Goal: Task Accomplishment & Management: Manage account settings

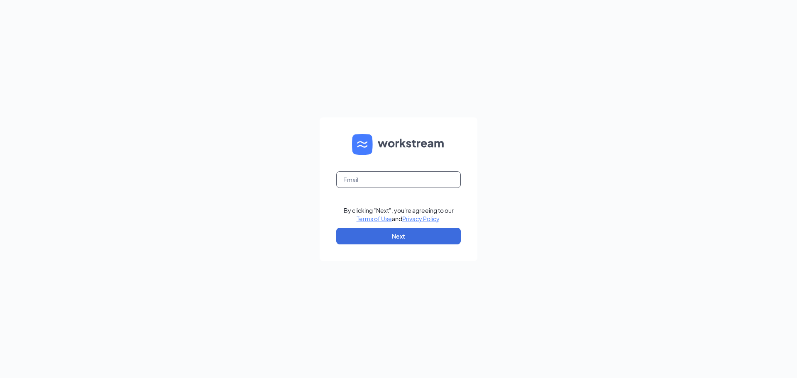
click at [398, 176] on input "text" at bounding box center [398, 180] width 125 height 17
type input "laurenlevey@bleedblue.net"
click at [401, 231] on button "Next" at bounding box center [398, 236] width 125 height 17
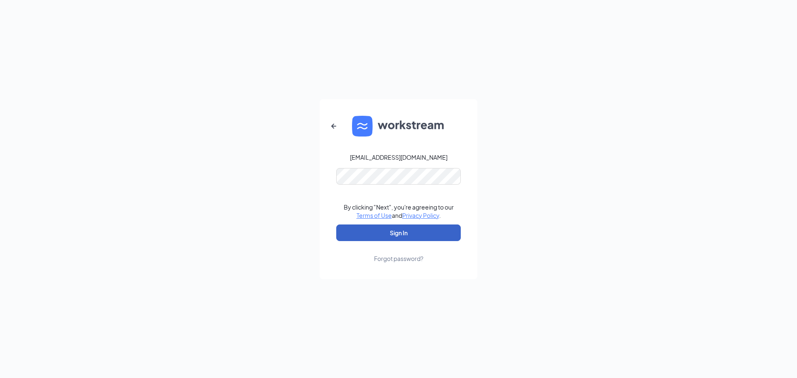
click at [397, 228] on button "Sign In" at bounding box center [398, 233] width 125 height 17
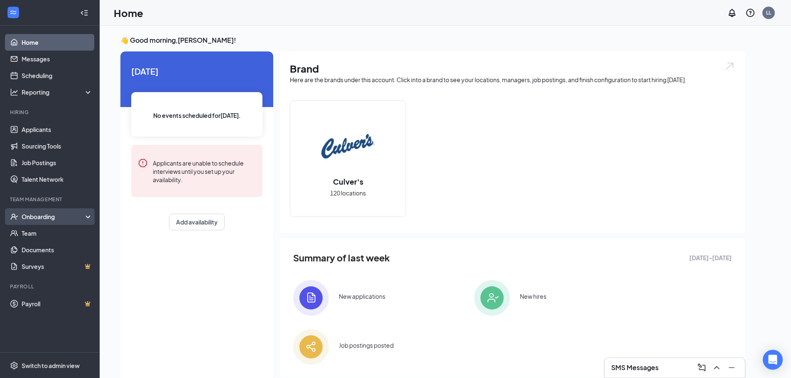
click at [49, 217] on div "Onboarding" at bounding box center [54, 217] width 64 height 8
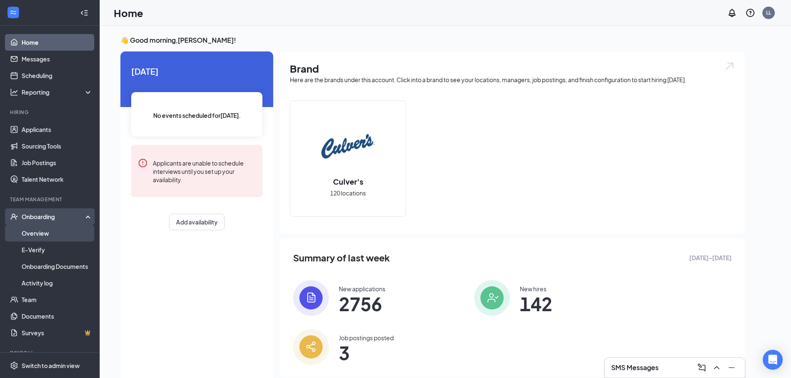
click at [48, 230] on link "Overview" at bounding box center [57, 233] width 71 height 17
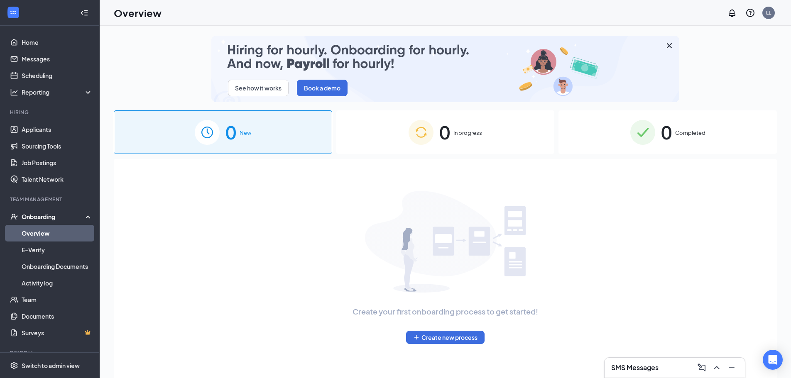
click at [447, 136] on span "0" at bounding box center [444, 132] width 11 height 29
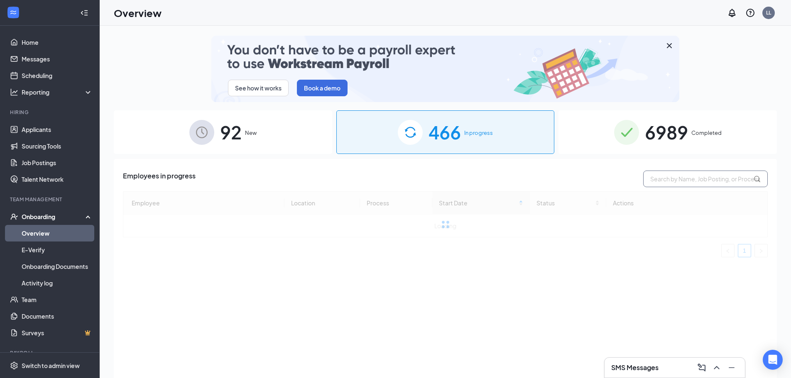
click at [692, 178] on input "text" at bounding box center [705, 179] width 125 height 17
type input "lalay"
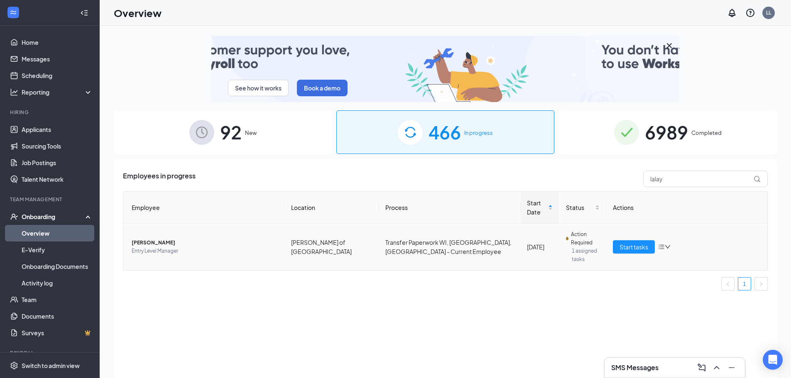
click at [150, 239] on span "[PERSON_NAME]" at bounding box center [205, 243] width 146 height 8
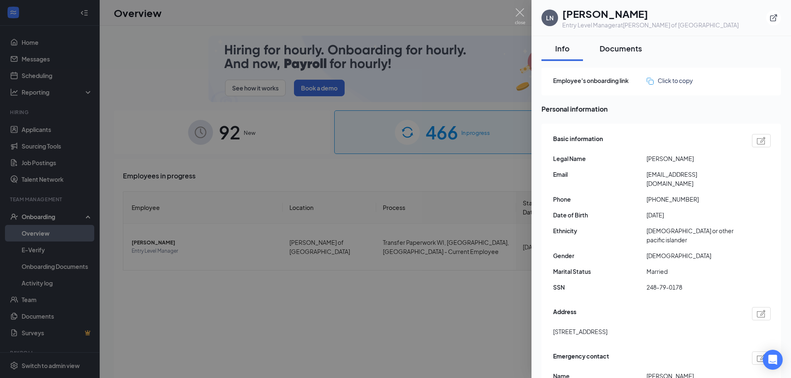
click at [624, 47] on div "Documents" at bounding box center [621, 48] width 42 height 10
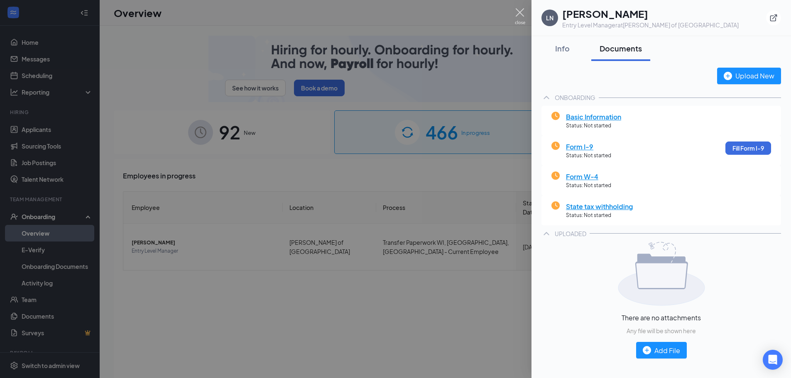
click at [521, 14] on img at bounding box center [520, 16] width 10 height 16
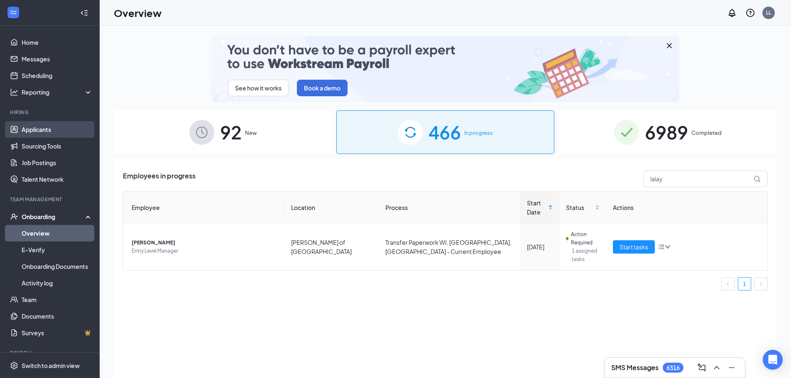
click at [65, 127] on link "Applicants" at bounding box center [57, 129] width 71 height 17
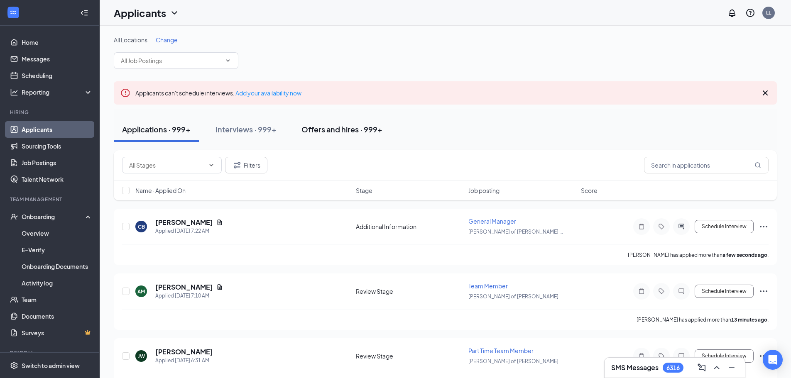
drag, startPoint x: 378, startPoint y: 129, endPoint x: 386, endPoint y: 130, distance: 7.9
click at [378, 129] on div "Offers and hires · 999+" at bounding box center [341, 129] width 81 height 10
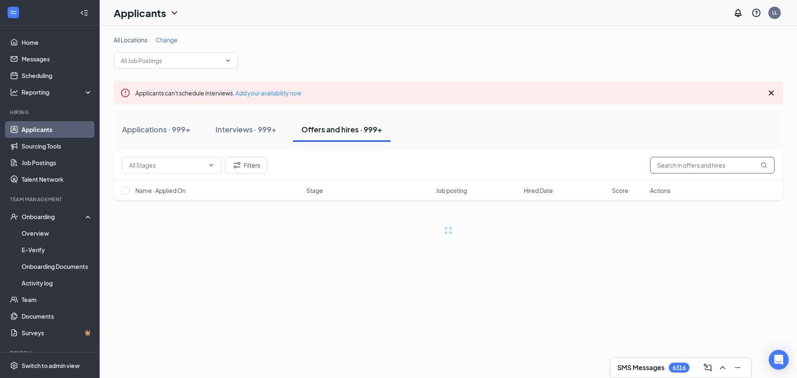
click at [687, 169] on input "text" at bounding box center [712, 165] width 125 height 17
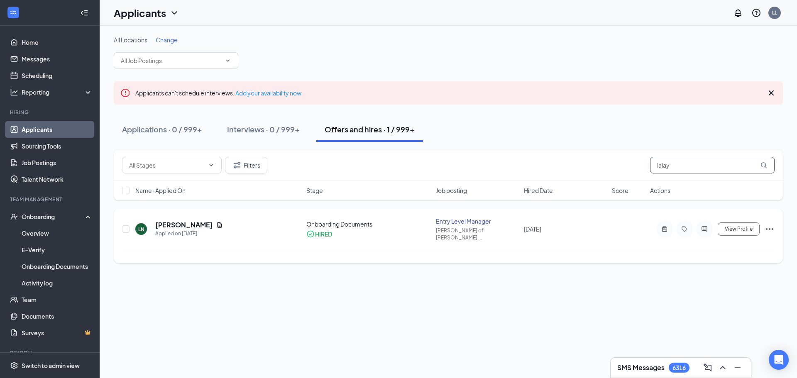
type input "lalay"
click at [773, 225] on icon "Ellipses" at bounding box center [770, 229] width 10 height 10
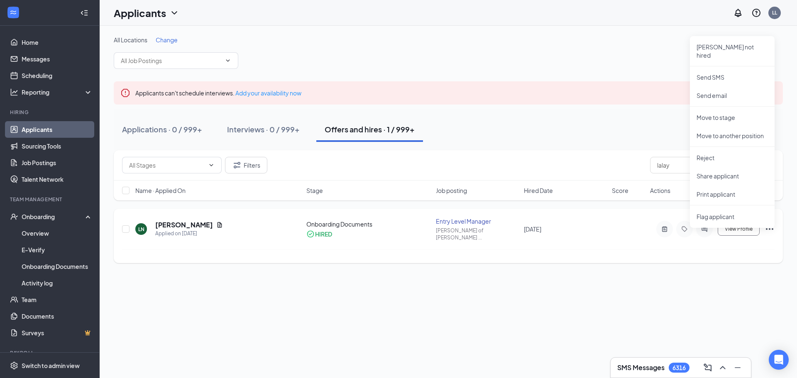
click at [160, 221] on h5 "[PERSON_NAME]" at bounding box center [184, 225] width 58 height 9
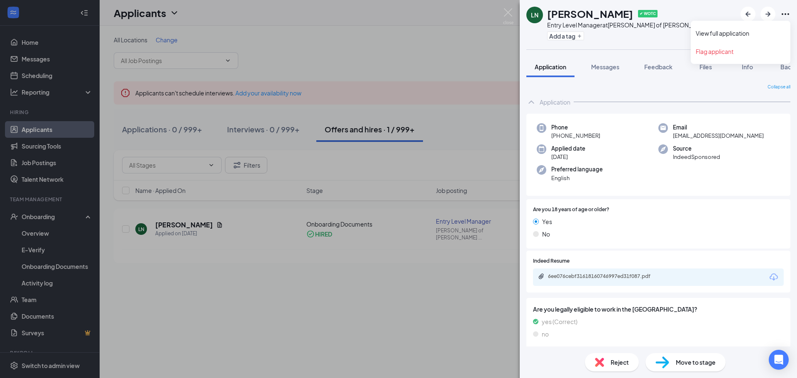
click at [782, 17] on icon "Ellipses" at bounding box center [786, 14] width 10 height 10
drag, startPoint x: 615, startPoint y: 71, endPoint x: 625, endPoint y: 65, distance: 11.8
click at [615, 71] on button "Messages" at bounding box center [605, 66] width 45 height 21
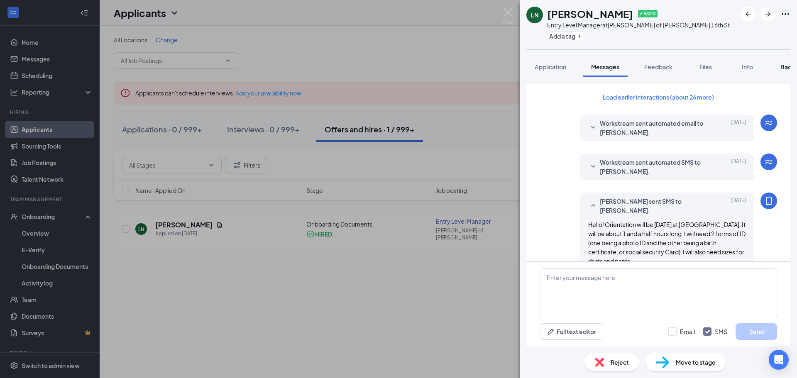
click at [786, 69] on span "Background" at bounding box center [798, 66] width 34 height 7
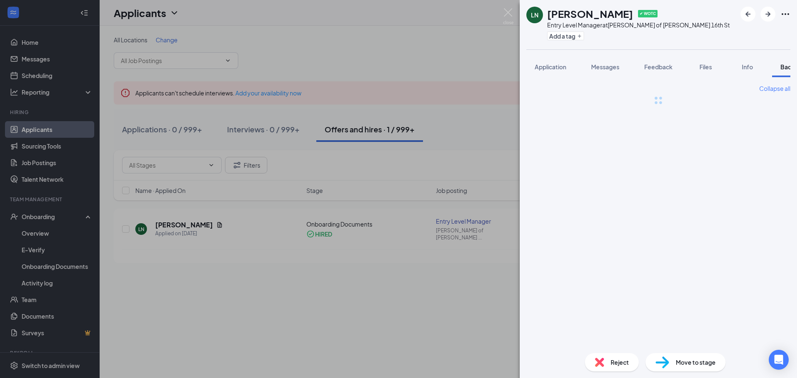
scroll to position [0, 34]
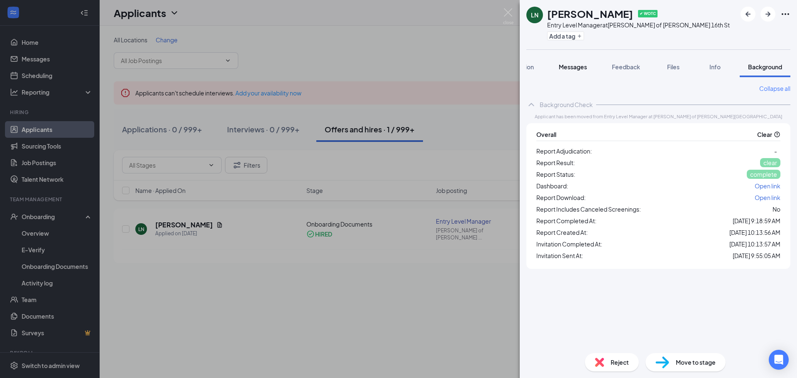
click at [571, 65] on span "Messages" at bounding box center [573, 66] width 28 height 7
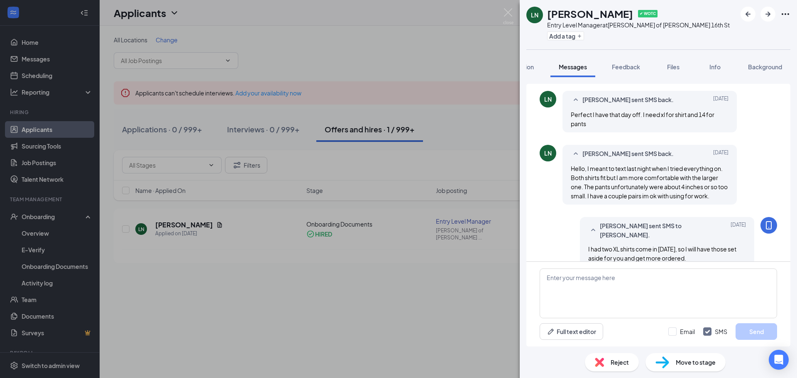
scroll to position [257, 0]
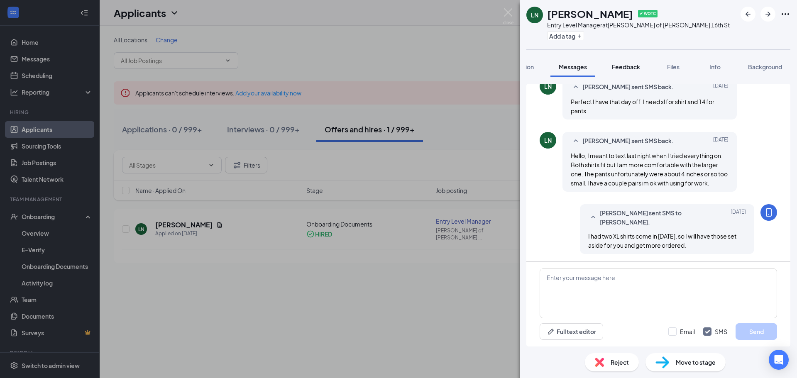
click at [625, 68] on span "Feedback" at bounding box center [626, 66] width 28 height 7
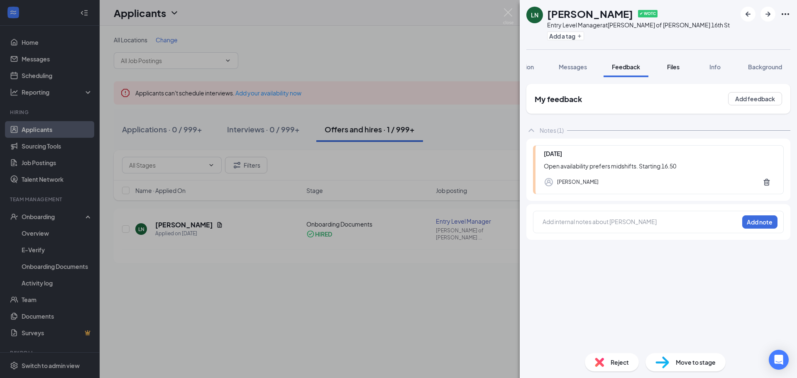
click at [679, 70] on span "Files" at bounding box center [673, 66] width 12 height 7
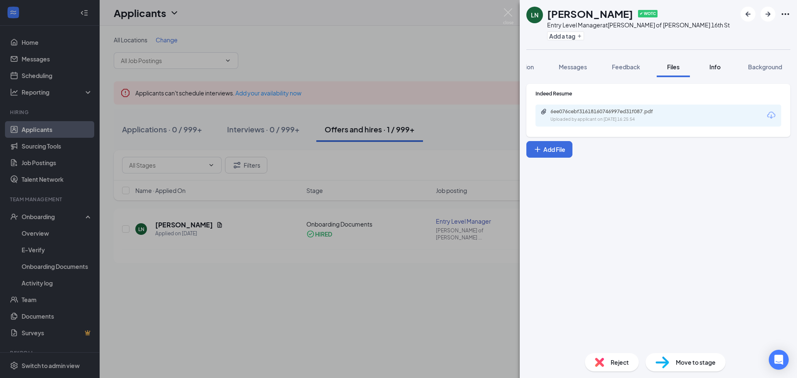
click at [721, 64] on div "Info" at bounding box center [715, 67] width 17 height 8
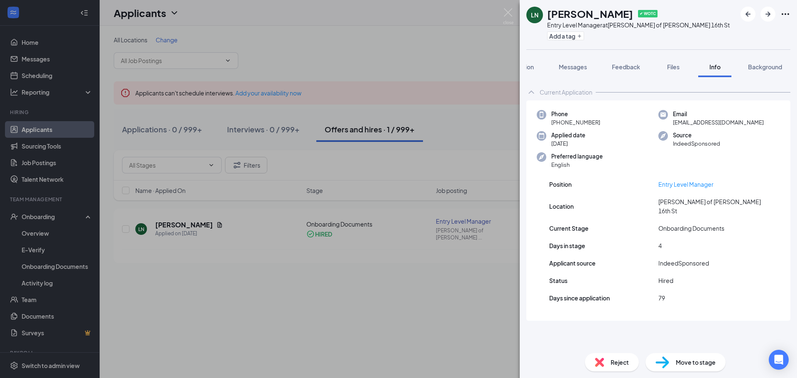
click at [786, 19] on div at bounding box center [766, 14] width 50 height 15
click at [786, 12] on icon "Ellipses" at bounding box center [786, 14] width 10 height 10
click at [760, 29] on link "View full application" at bounding box center [741, 33] width 90 height 8
click at [507, 13] on img at bounding box center [508, 16] width 10 height 16
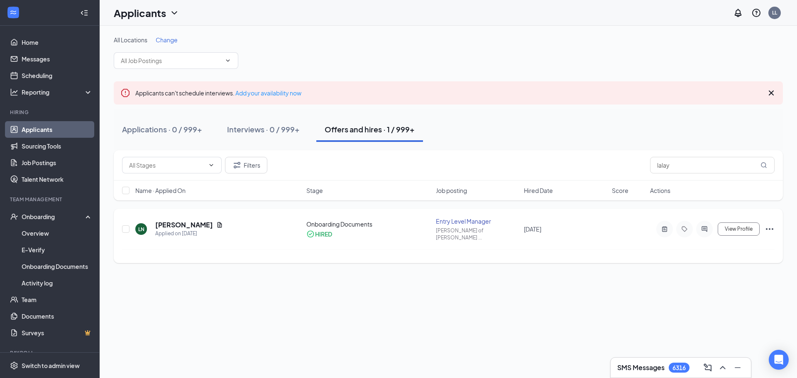
click at [164, 217] on div "LN Lalay Neshan Applied on Jun 29 Onboarding Documents HIRED Entry Level Manage…" at bounding box center [448, 233] width 653 height 32
click at [165, 221] on h5 "[PERSON_NAME]" at bounding box center [184, 225] width 58 height 9
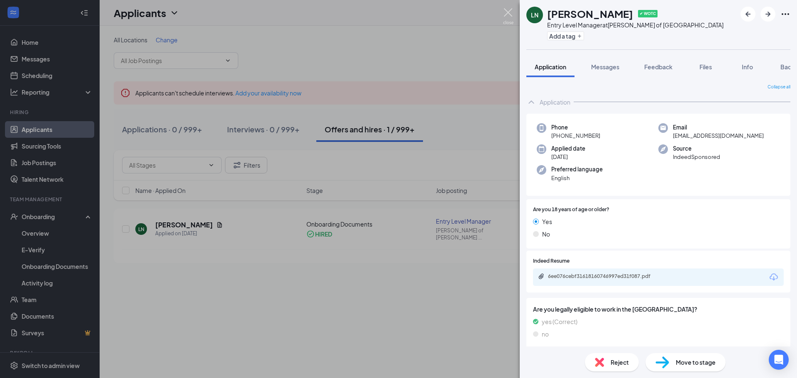
click at [506, 11] on img at bounding box center [508, 16] width 10 height 16
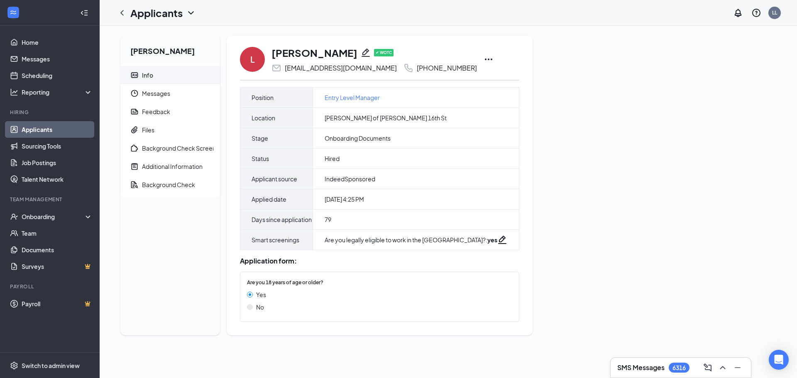
click at [484, 59] on icon "Ellipses" at bounding box center [489, 59] width 10 height 10
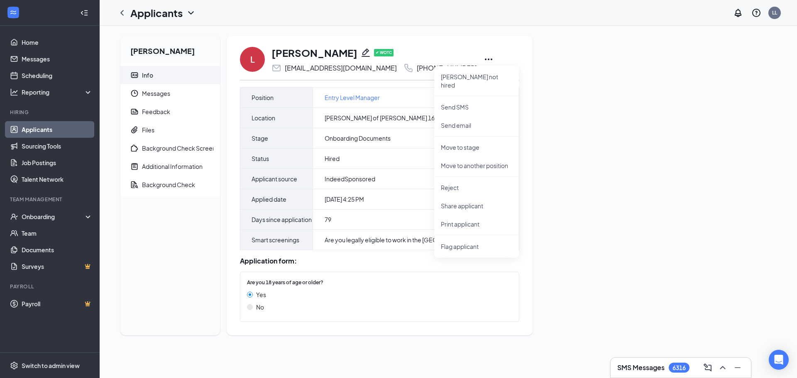
click at [361, 54] on icon "Pencil" at bounding box center [366, 53] width 10 height 10
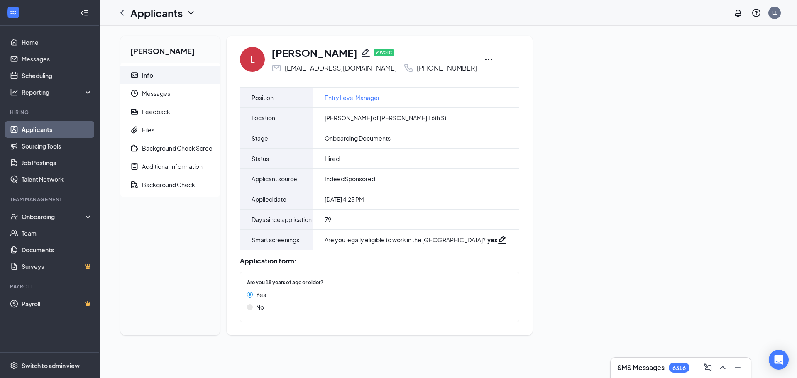
type input "[PHONE_NUMBER]"
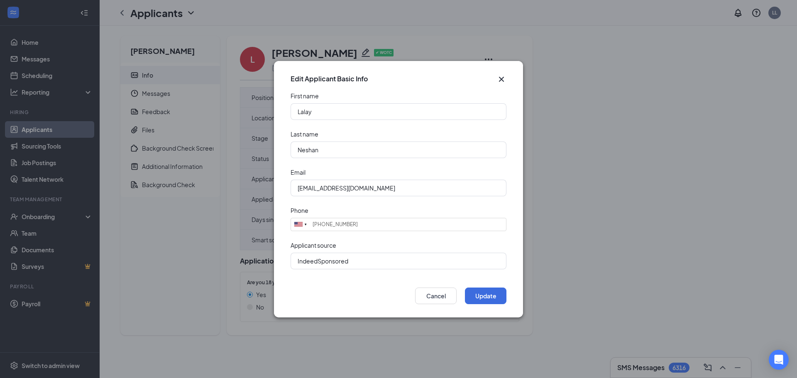
click at [495, 80] on div "Edit Applicant Basic Info" at bounding box center [399, 78] width 216 height 9
click at [501, 77] on icon "Cross" at bounding box center [502, 79] width 10 height 10
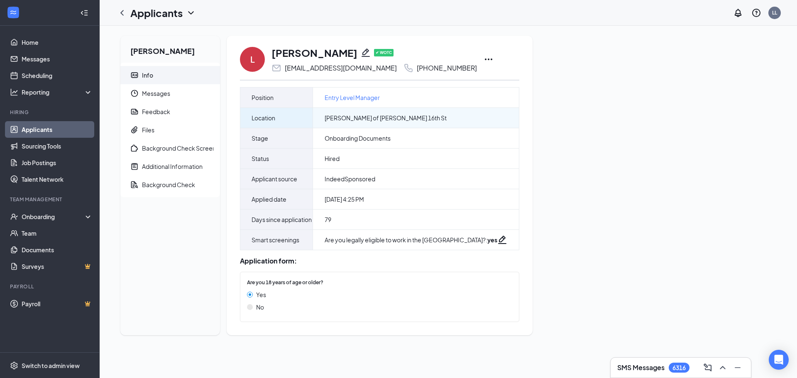
click at [377, 113] on div "[PERSON_NAME] of [PERSON_NAME] 16th St" at bounding box center [416, 118] width 206 height 20
click at [484, 59] on icon "Ellipses" at bounding box center [489, 59] width 10 height 10
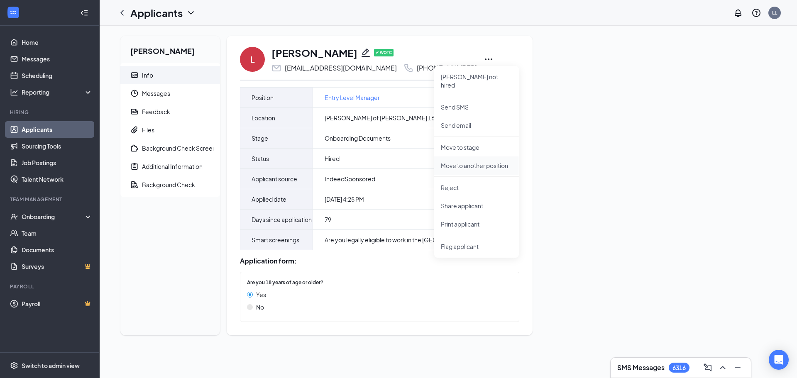
click at [491, 162] on p "Move to another position" at bounding box center [476, 166] width 71 height 8
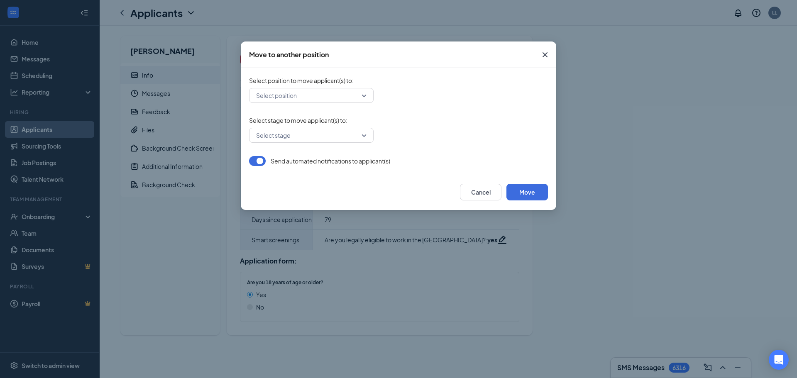
click at [353, 98] on input "search" at bounding box center [308, 95] width 109 height 14
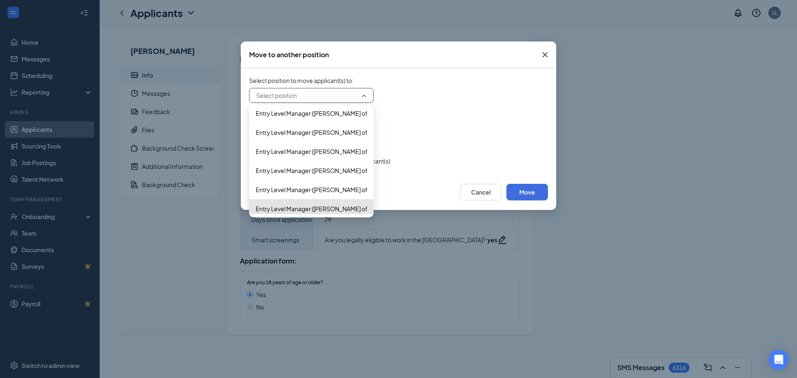
scroll to position [5700, 0]
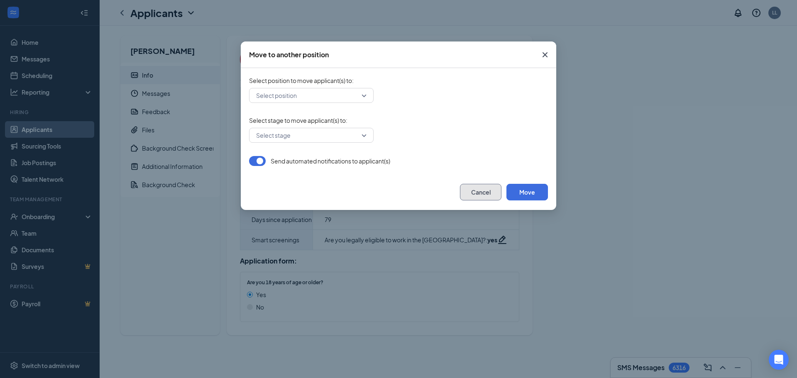
click at [494, 186] on button "Cancel" at bounding box center [481, 192] width 42 height 17
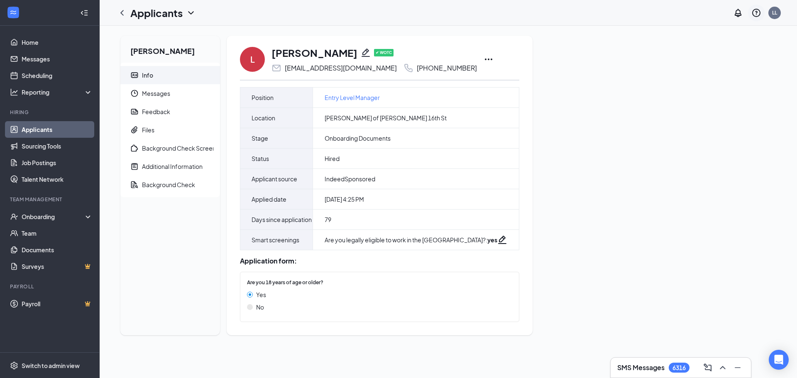
click at [755, 13] on icon "QuestionInfo" at bounding box center [757, 13] width 10 height 10
click at [697, 55] on link "Help center" at bounding box center [715, 57] width 90 height 8
click at [123, 16] on icon "ChevronLeft" at bounding box center [122, 13] width 10 height 10
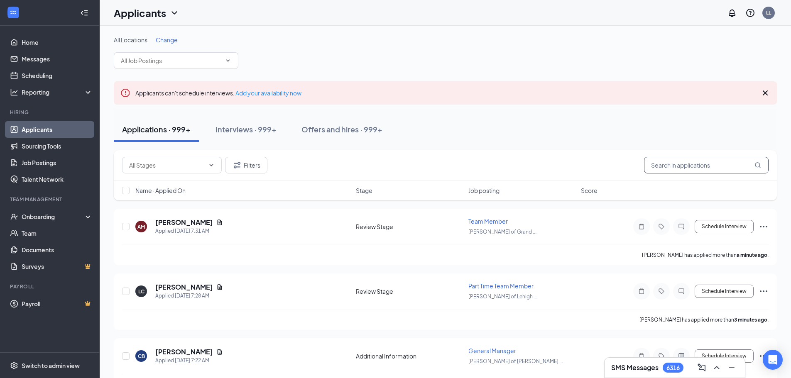
click at [724, 160] on input "text" at bounding box center [706, 165] width 125 height 17
type input "lalay"
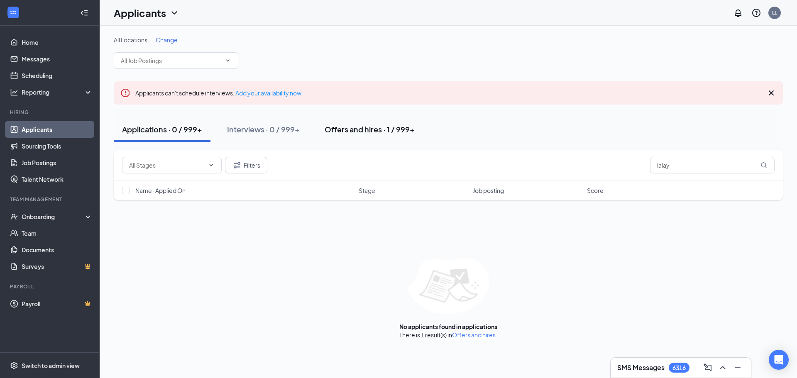
click at [370, 121] on button "Offers and hires · 1 / 999+" at bounding box center [369, 129] width 107 height 25
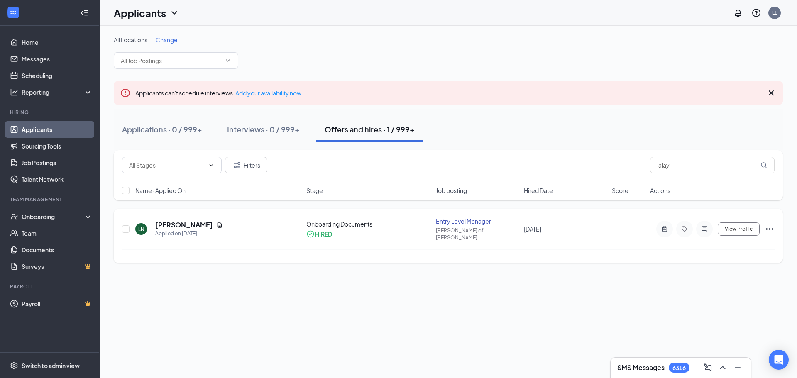
click at [769, 228] on icon "Ellipses" at bounding box center [769, 229] width 7 height 2
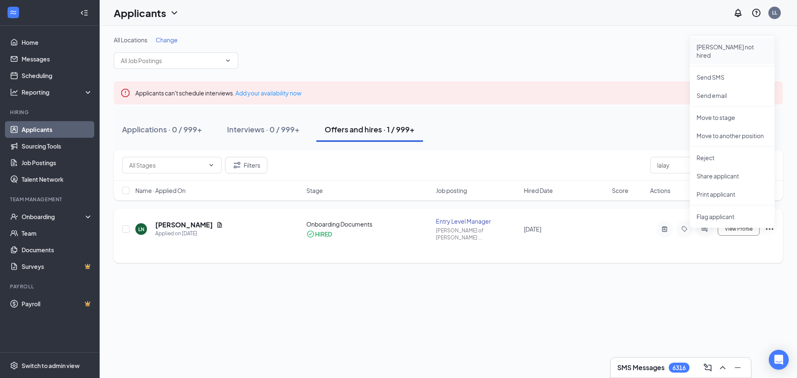
click at [740, 51] on p "[PERSON_NAME] not hired" at bounding box center [732, 51] width 71 height 17
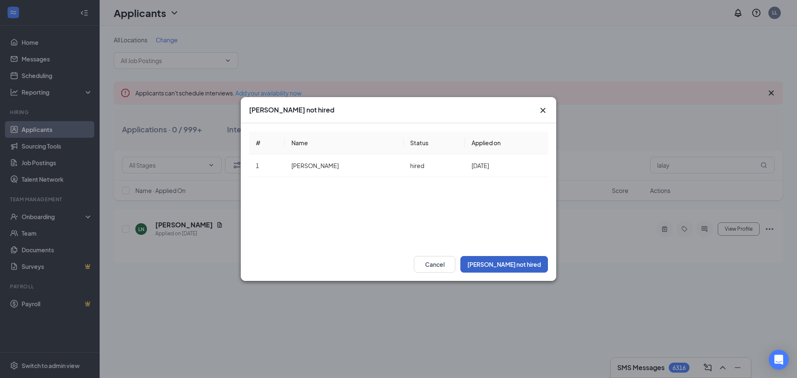
click at [531, 260] on button "[PERSON_NAME] not hired" at bounding box center [505, 264] width 88 height 17
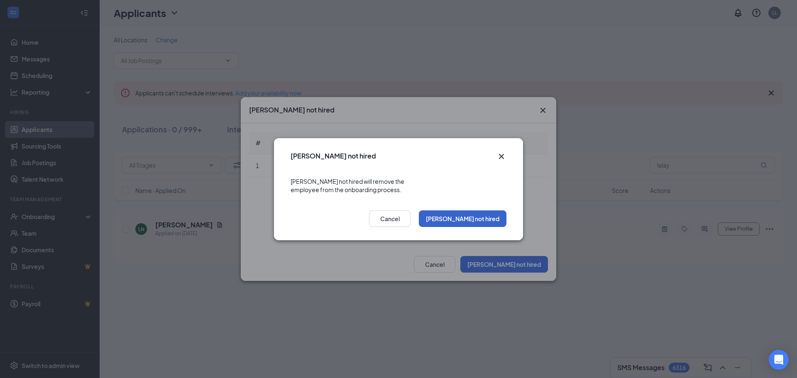
click at [501, 218] on button "[PERSON_NAME] not hired" at bounding box center [463, 219] width 88 height 17
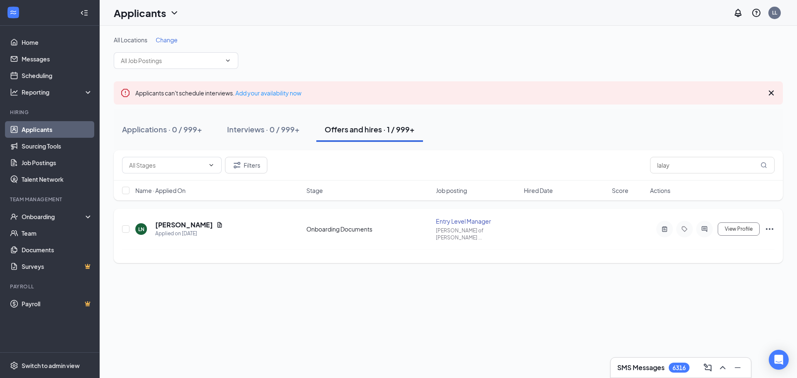
click at [773, 228] on icon "Ellipses" at bounding box center [770, 229] width 10 height 10
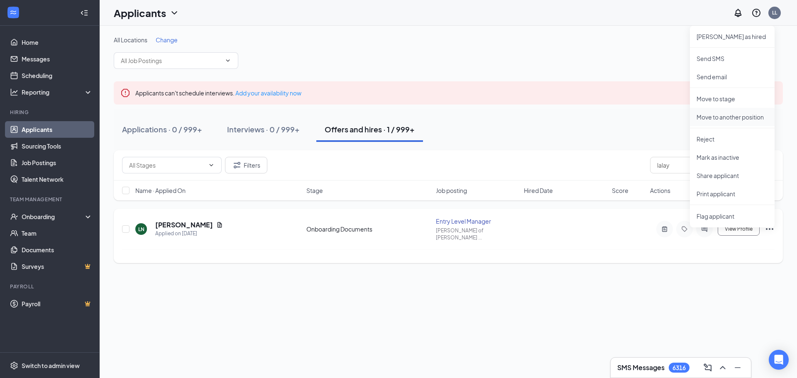
click at [749, 119] on p "Move to another position" at bounding box center [732, 117] width 71 height 8
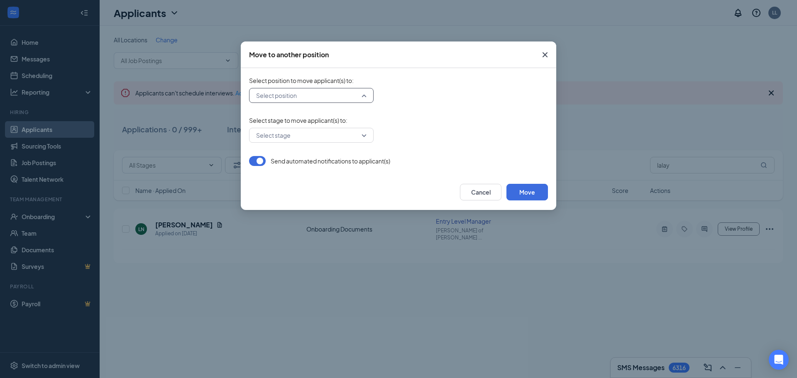
click at [348, 97] on input "search" at bounding box center [308, 95] width 109 height 14
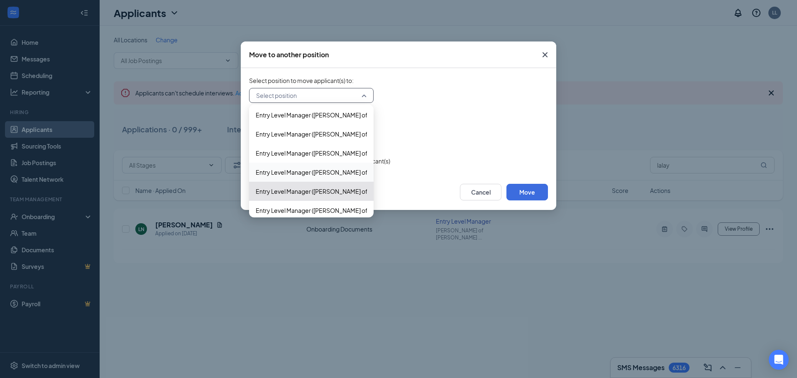
scroll to position [5688, 0]
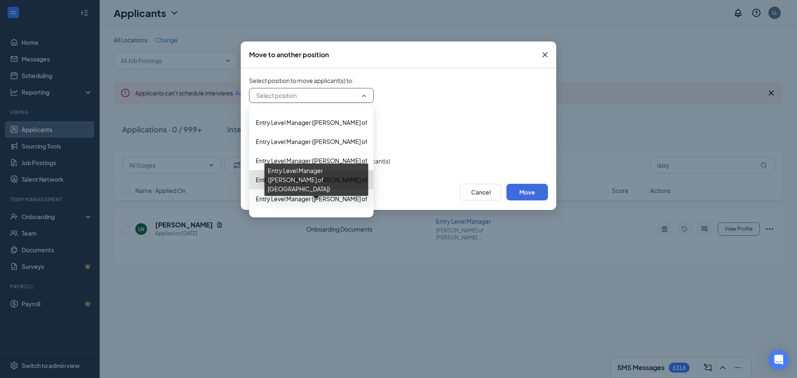
click at [335, 199] on span "Entry Level Manager ([PERSON_NAME] of [GEOGRAPHIC_DATA])" at bounding box center [343, 198] width 175 height 9
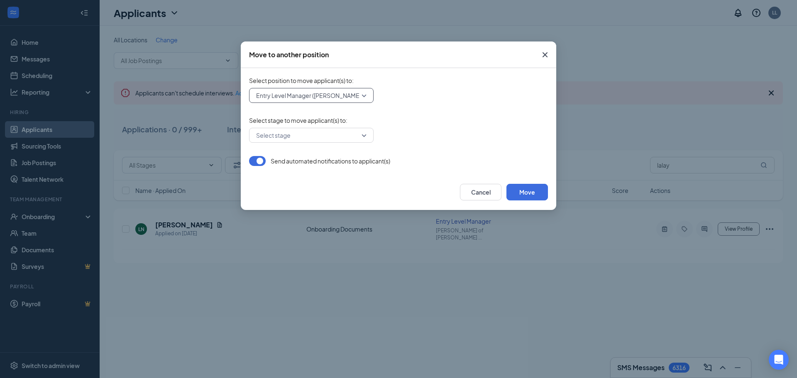
click at [358, 141] on input "search" at bounding box center [308, 135] width 109 height 14
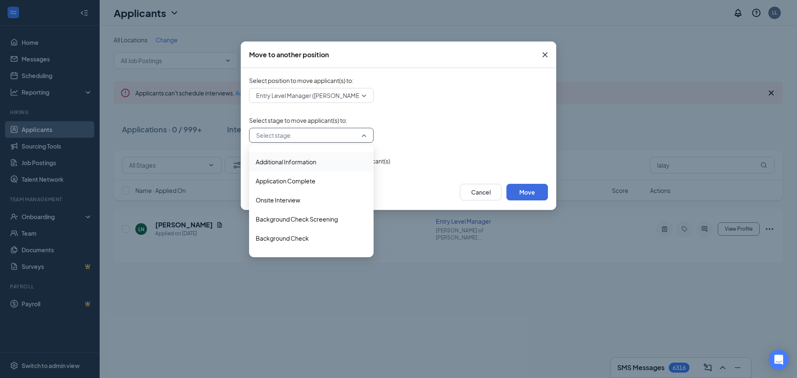
scroll to position [27, 0]
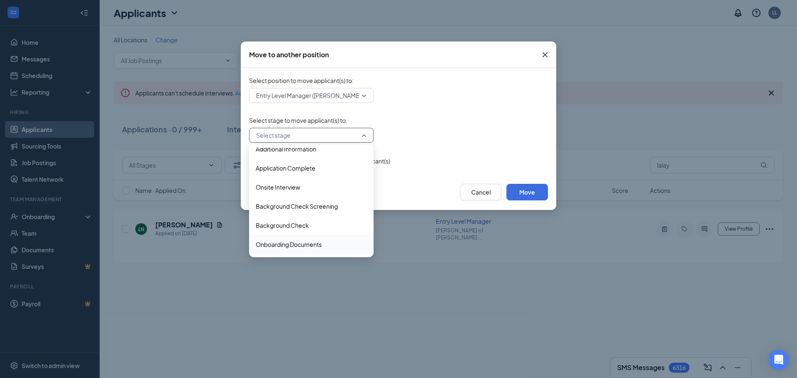
click at [337, 244] on span "Onboarding Documents" at bounding box center [311, 244] width 111 height 9
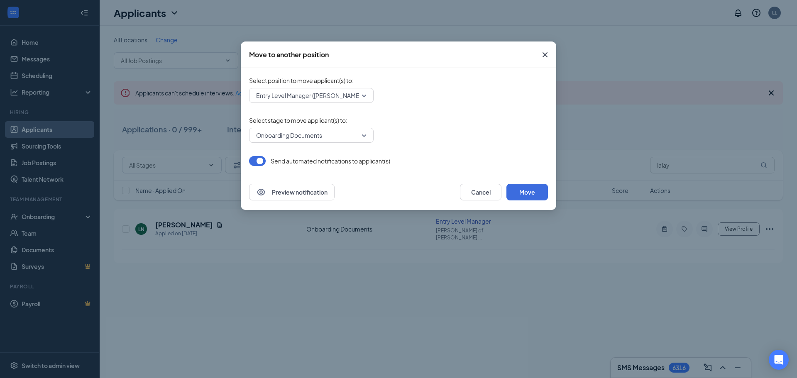
click at [265, 163] on div at bounding box center [257, 161] width 17 height 10
click at [261, 162] on button "button" at bounding box center [257, 161] width 17 height 10
click at [535, 194] on button "Move" at bounding box center [528, 192] width 42 height 17
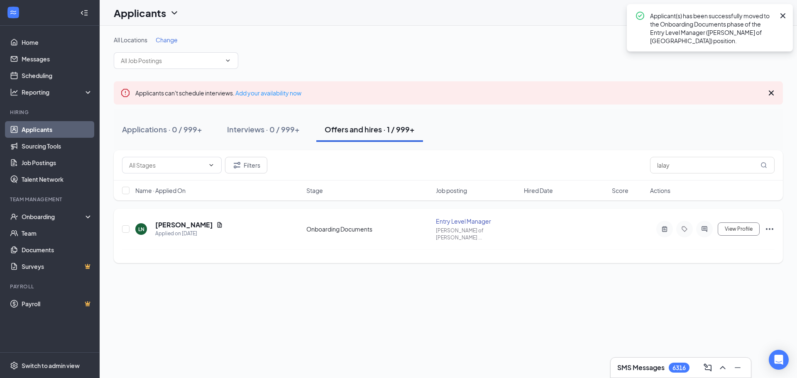
click at [771, 227] on icon "Ellipses" at bounding box center [770, 229] width 10 height 10
click at [780, 13] on icon "Cross" at bounding box center [783, 16] width 10 height 10
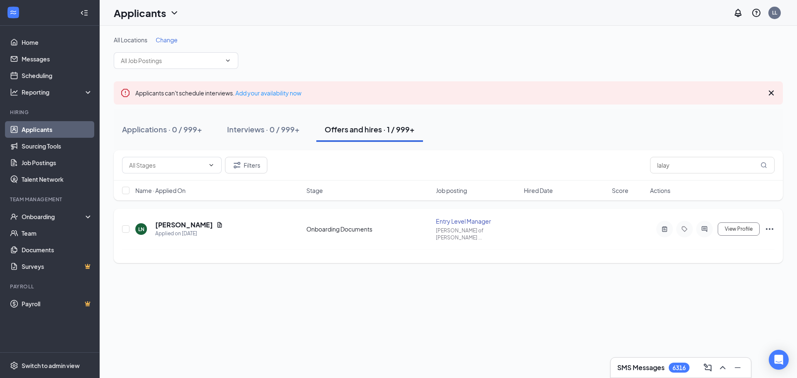
click at [769, 224] on icon "Ellipses" at bounding box center [770, 229] width 10 height 10
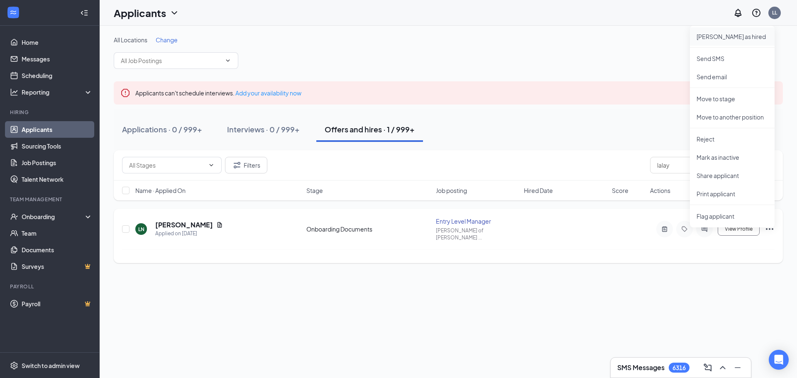
click at [721, 37] on p "[PERSON_NAME] as hired" at bounding box center [732, 36] width 71 height 8
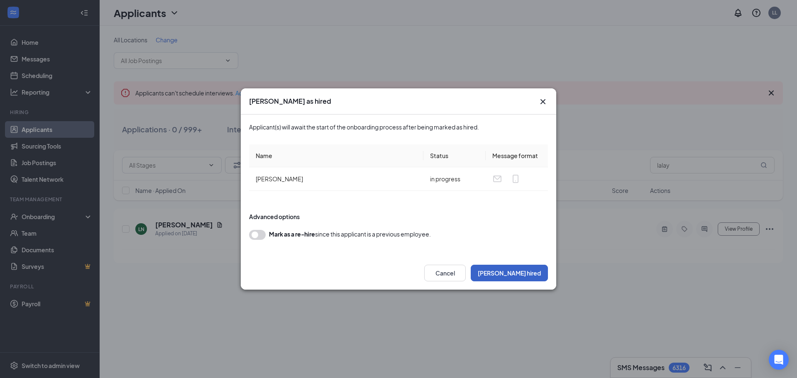
click at [537, 275] on button "[PERSON_NAME] hired" at bounding box center [509, 273] width 77 height 17
